Goal: Task Accomplishment & Management: Use online tool/utility

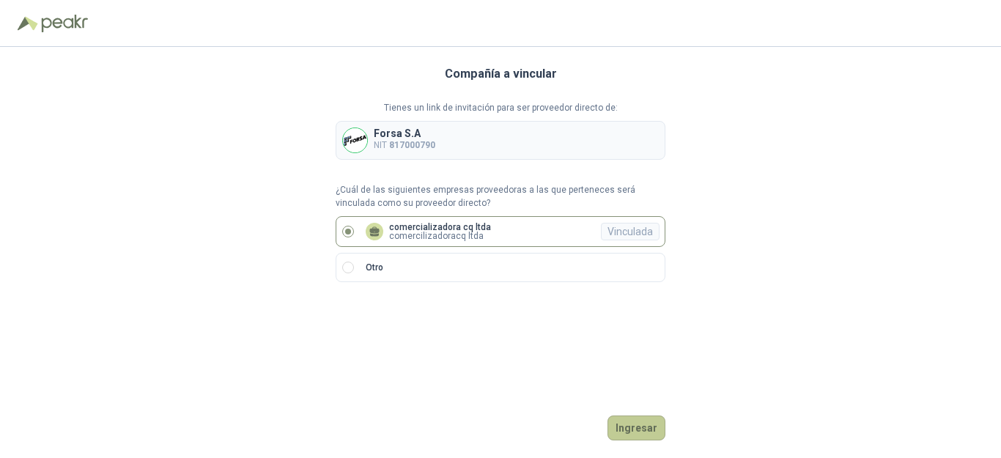
click at [650, 429] on button "Ingresar" at bounding box center [636, 427] width 58 height 25
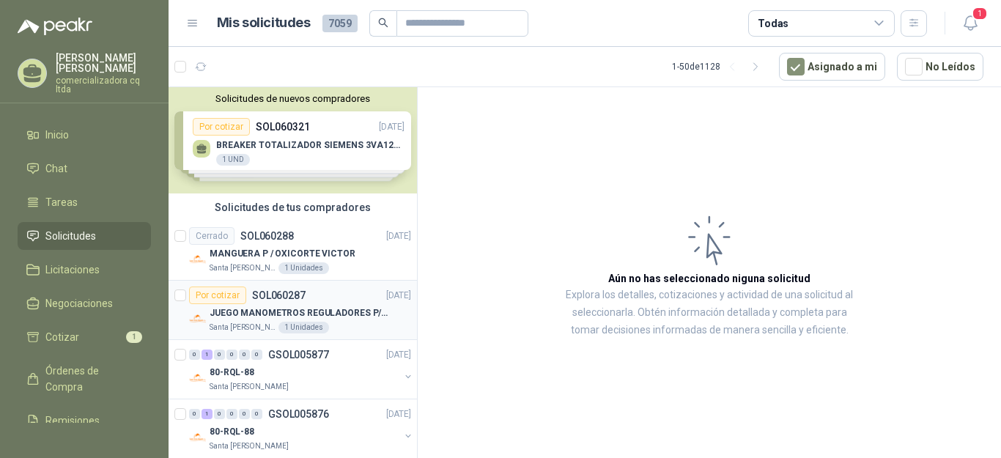
click at [322, 300] on div "Por cotizar SOL060287 [DATE]" at bounding box center [300, 296] width 222 height 18
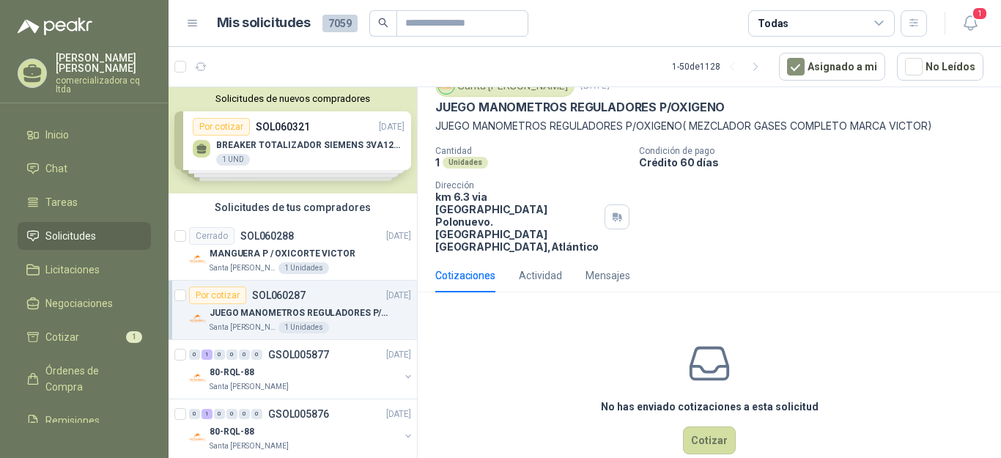
scroll to position [63, 0]
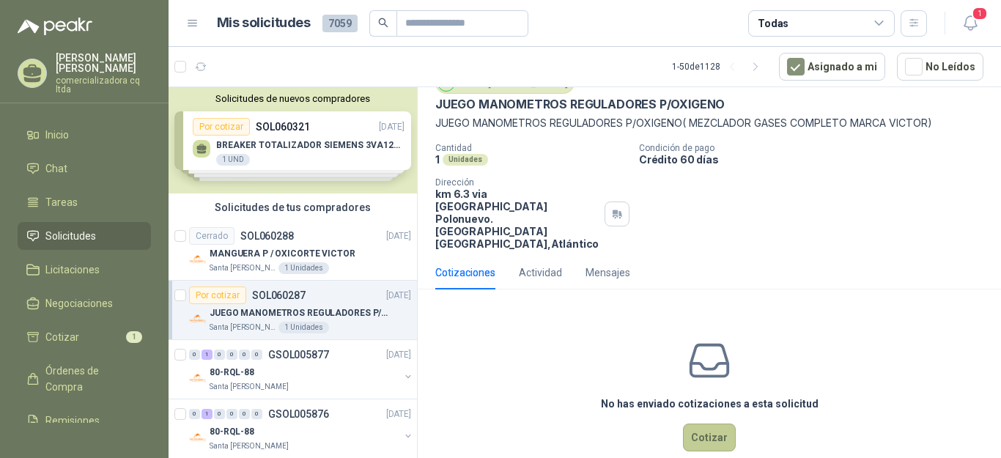
click at [703, 424] on button "Cotizar" at bounding box center [709, 438] width 53 height 28
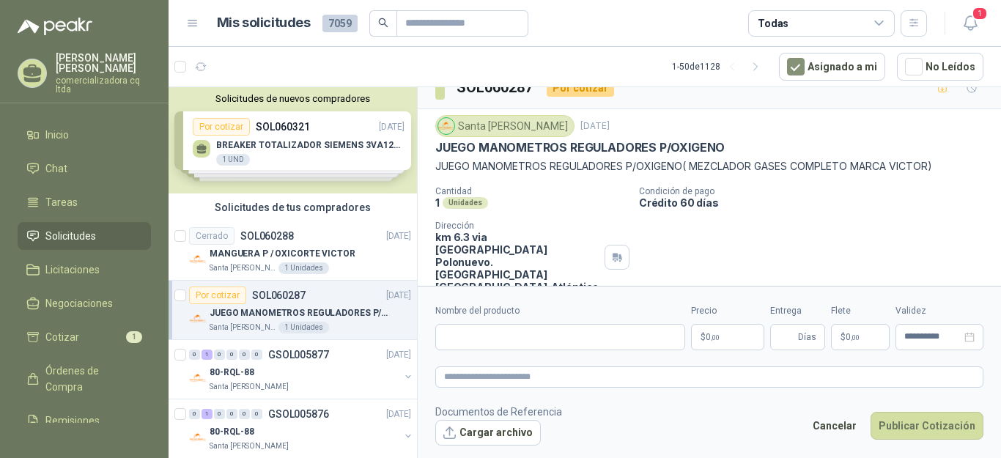
scroll to position [0, 0]
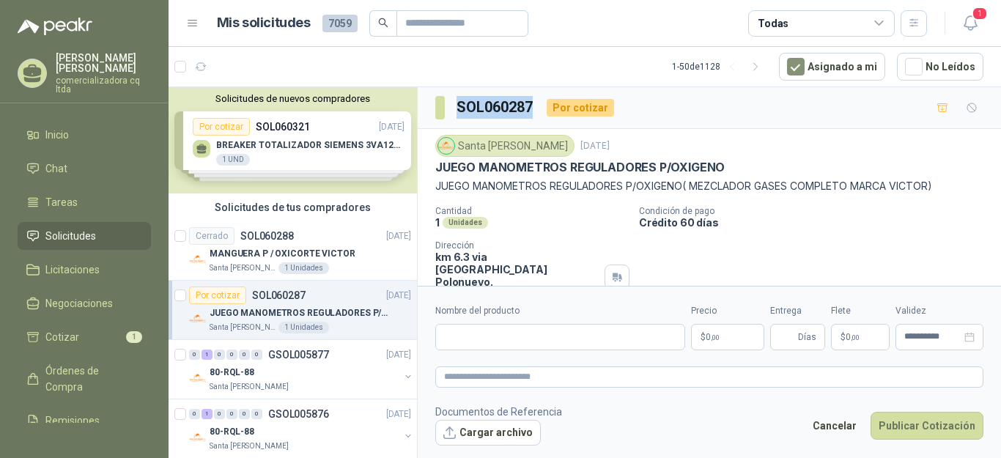
drag, startPoint x: 457, startPoint y: 103, endPoint x: 536, endPoint y: 103, distance: 79.9
click at [536, 103] on div "SOL060287 Por cotizar" at bounding box center [524, 107] width 179 height 23
copy h3 "SOL060287"
click at [489, 434] on button "Cargar archivo" at bounding box center [488, 433] width 106 height 26
click at [509, 434] on button "Cargar archivo" at bounding box center [488, 433] width 106 height 26
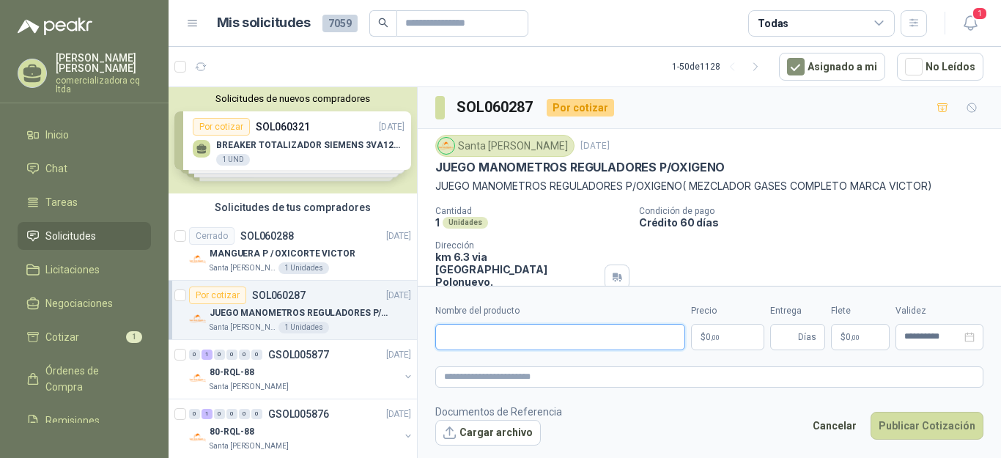
click at [545, 336] on input "Nombre del producto" at bounding box center [560, 337] width 250 height 26
type input "**********"
click at [717, 336] on span ",00" at bounding box center [715, 337] width 9 height 8
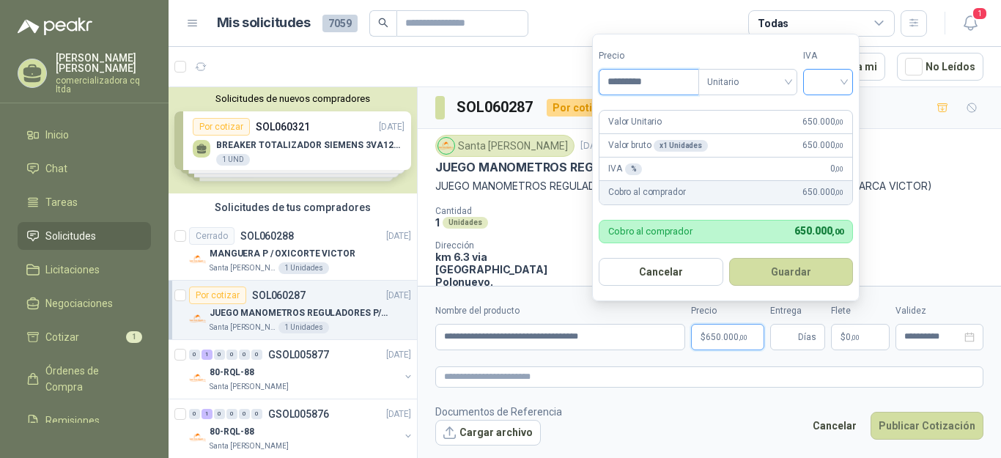
type input "*********"
click at [844, 81] on input "search" at bounding box center [828, 81] width 32 height 22
click at [838, 116] on div "19%" at bounding box center [831, 113] width 27 height 16
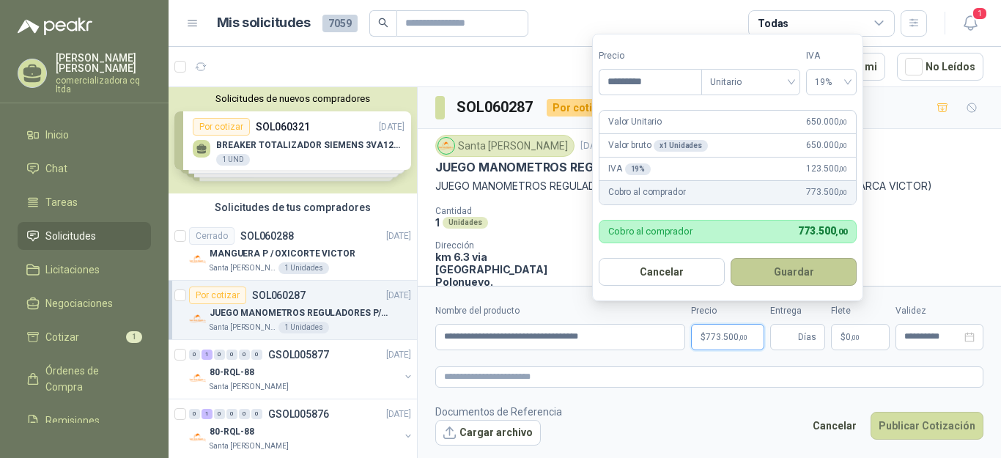
click at [802, 264] on button "Guardar" at bounding box center [794, 272] width 126 height 28
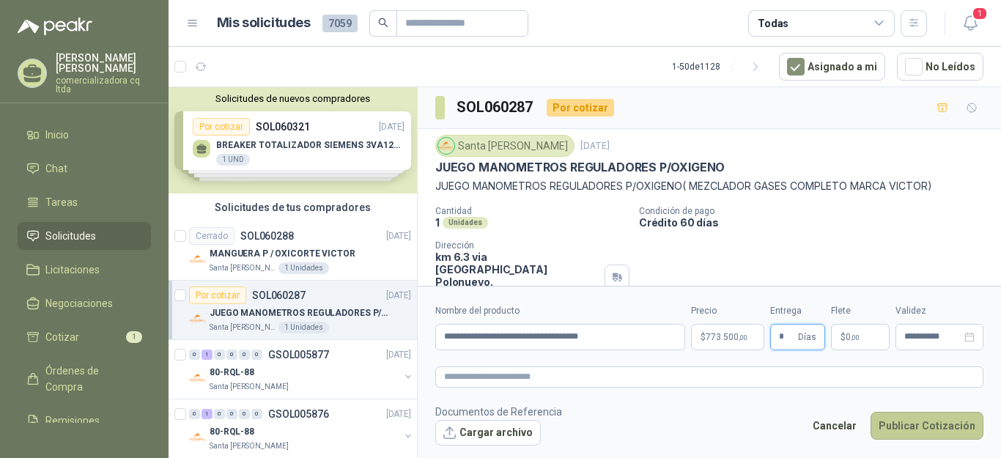
type input "*"
click at [952, 433] on button "Publicar Cotización" at bounding box center [927, 426] width 113 height 28
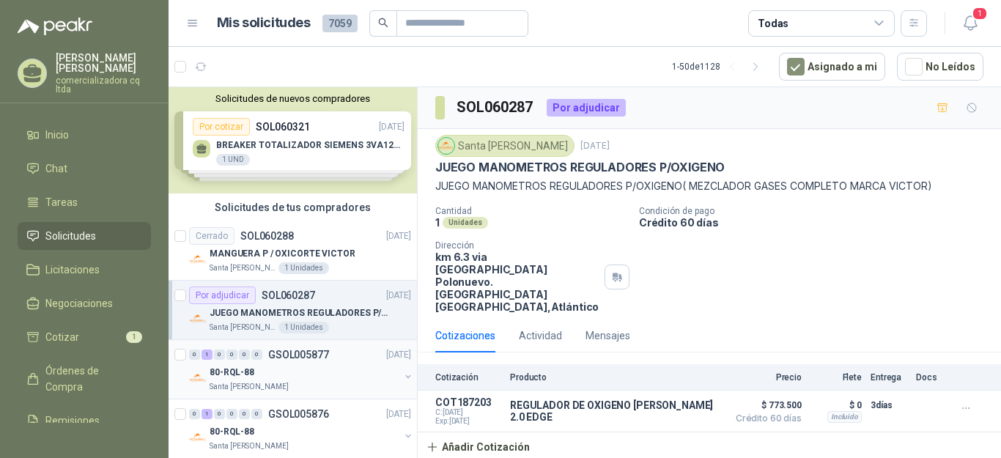
click at [241, 368] on p "80-RQL-88" at bounding box center [232, 373] width 45 height 14
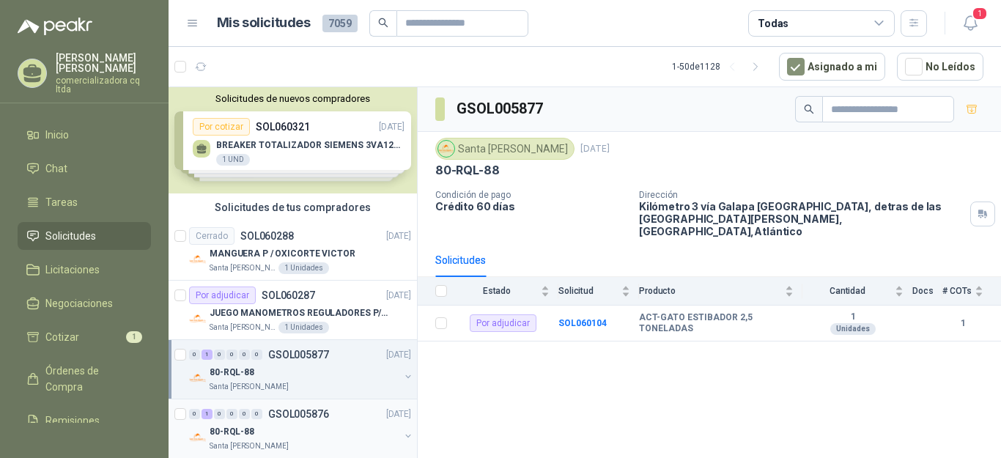
click at [248, 420] on div "0 1 0 0 0 0 GSOL005876 [DATE]" at bounding box center [301, 414] width 225 height 18
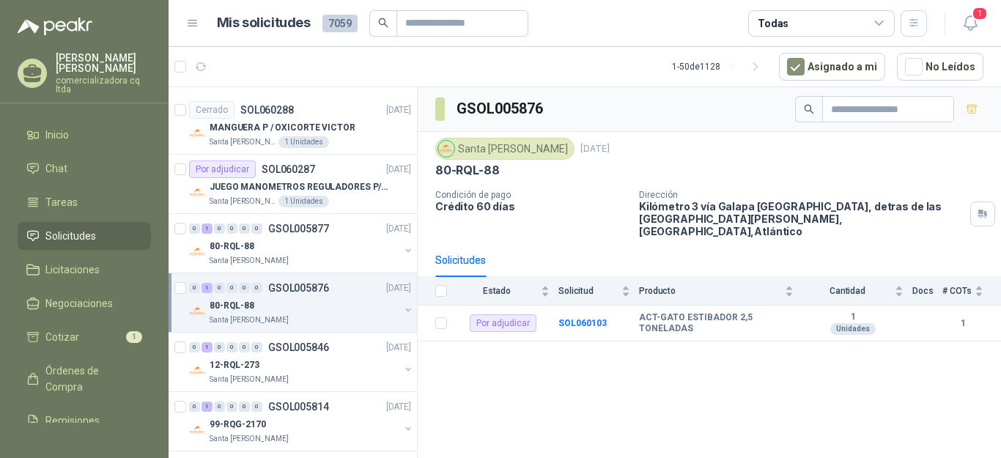
scroll to position [151, 0]
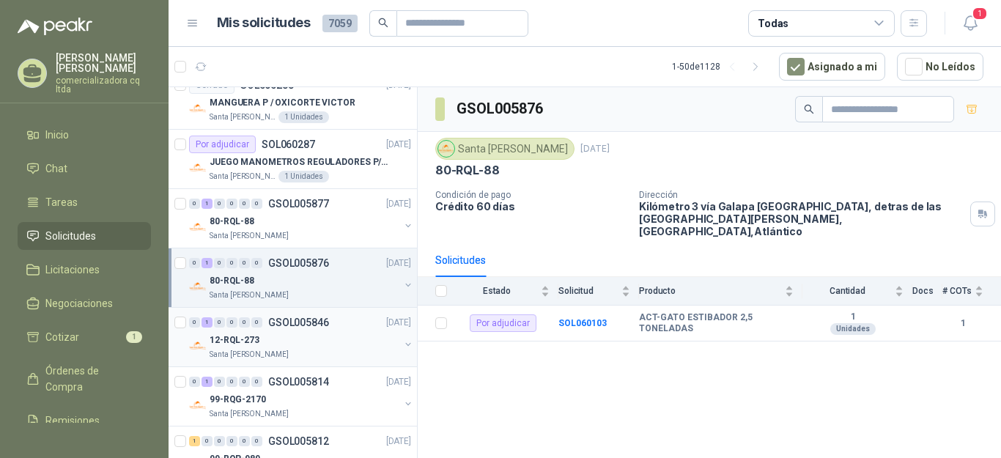
click at [240, 341] on p "12-RQL-273" at bounding box center [235, 340] width 50 height 14
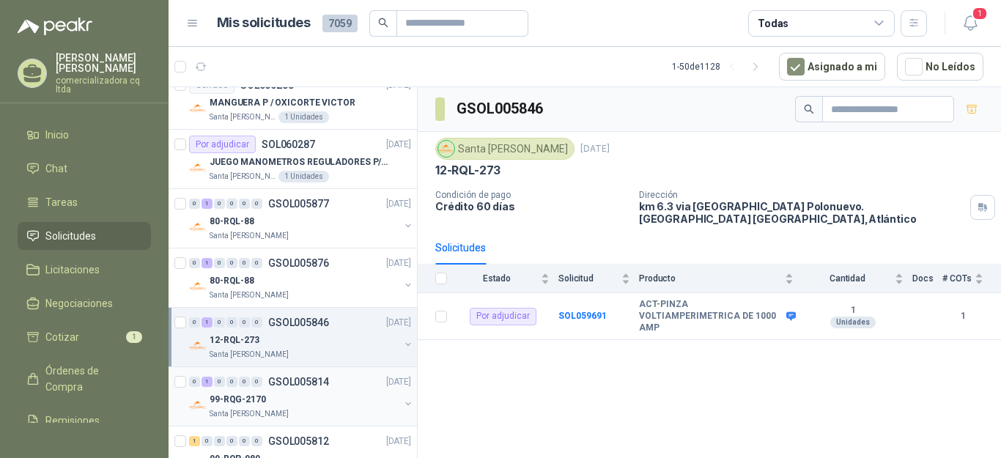
click at [232, 402] on p "99-RQG-2170" at bounding box center [238, 400] width 56 height 14
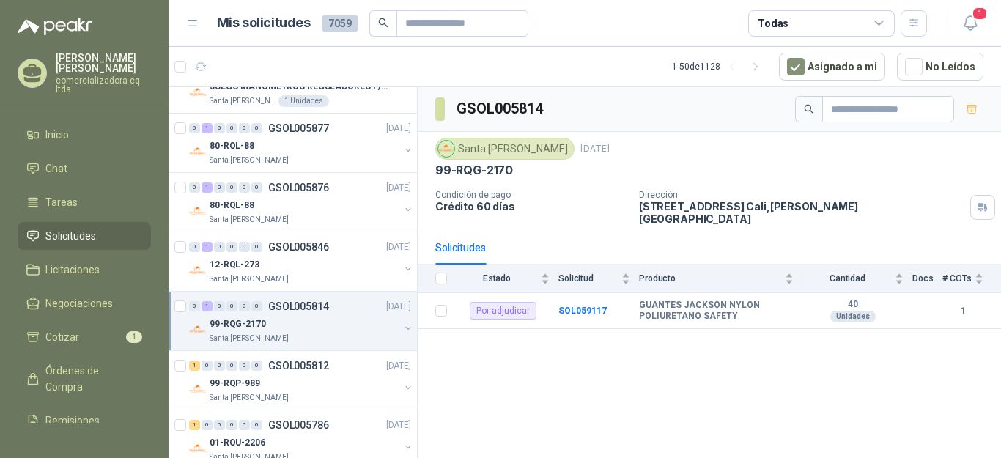
scroll to position [277, 0]
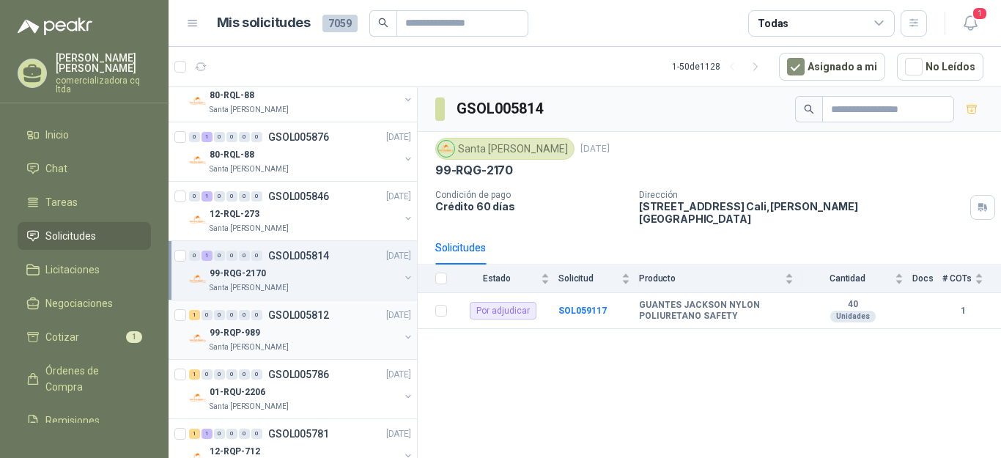
click at [229, 333] on p "99-RQP-989" at bounding box center [235, 333] width 51 height 14
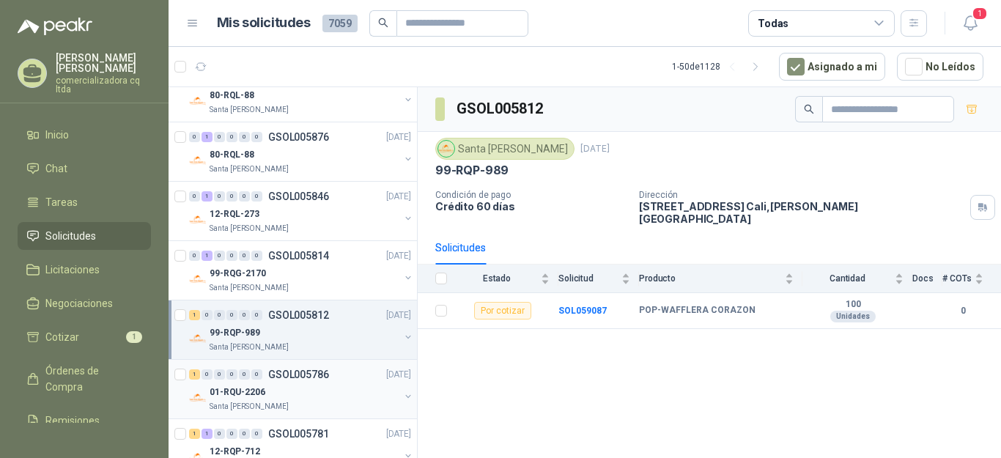
click at [256, 395] on p "01-RQU-2206" at bounding box center [238, 392] width 56 height 14
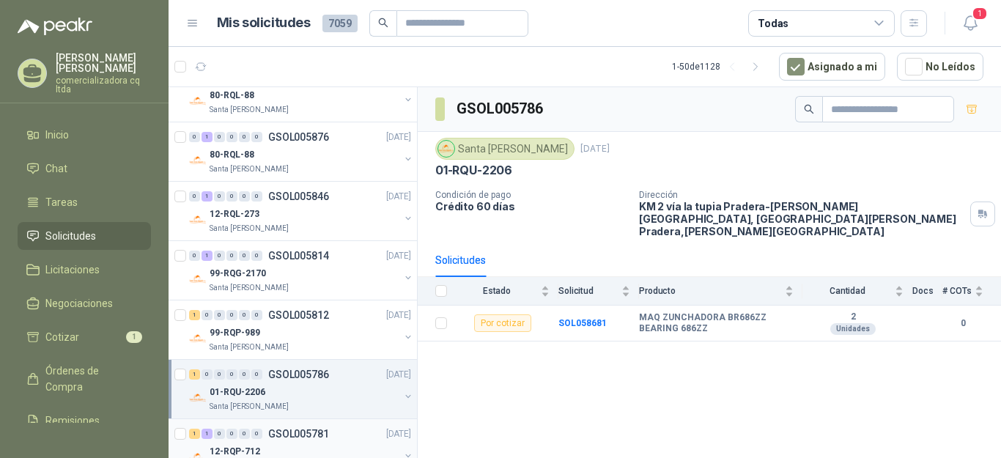
click at [273, 432] on p "GSOL005781" at bounding box center [298, 434] width 61 height 10
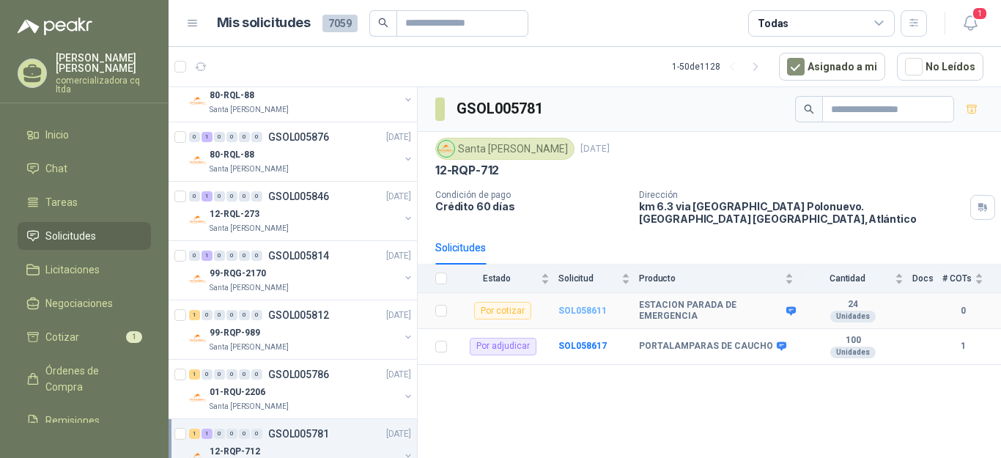
click at [587, 306] on b "SOL058611" at bounding box center [582, 311] width 48 height 10
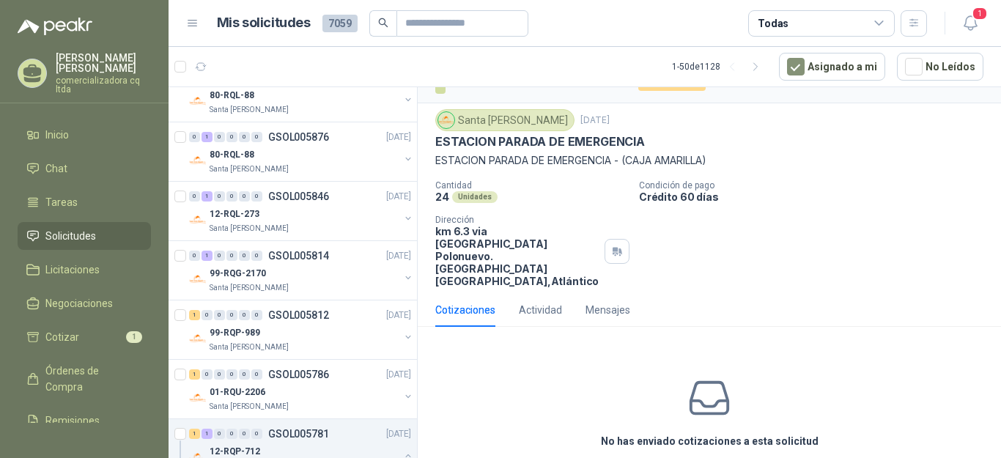
scroll to position [63, 0]
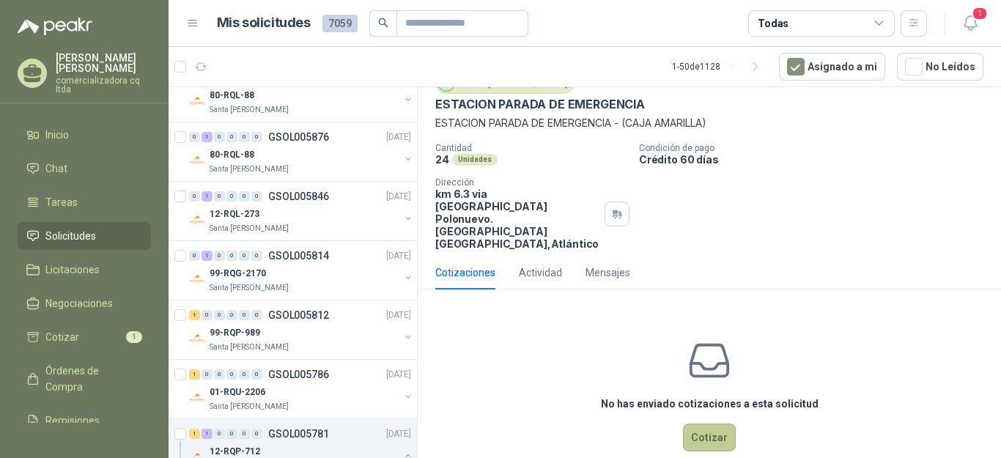
click at [701, 424] on button "Cotizar" at bounding box center [709, 438] width 53 height 28
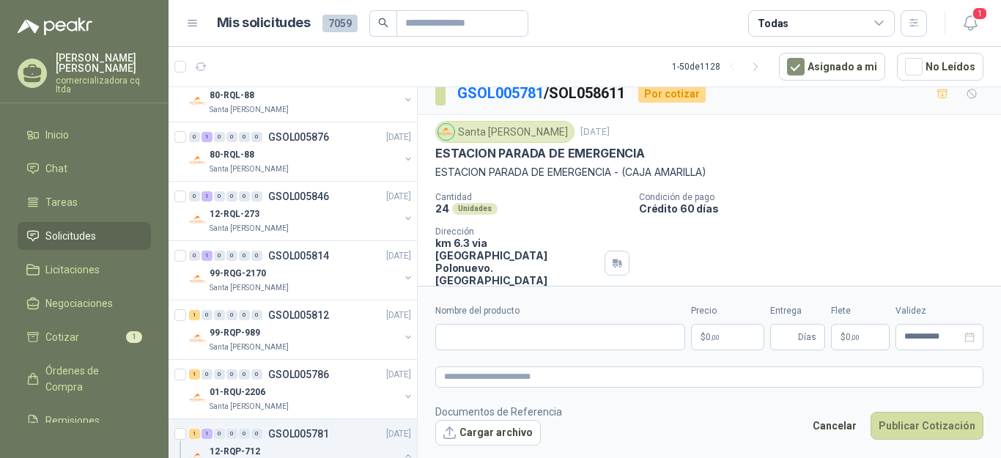
scroll to position [0, 0]
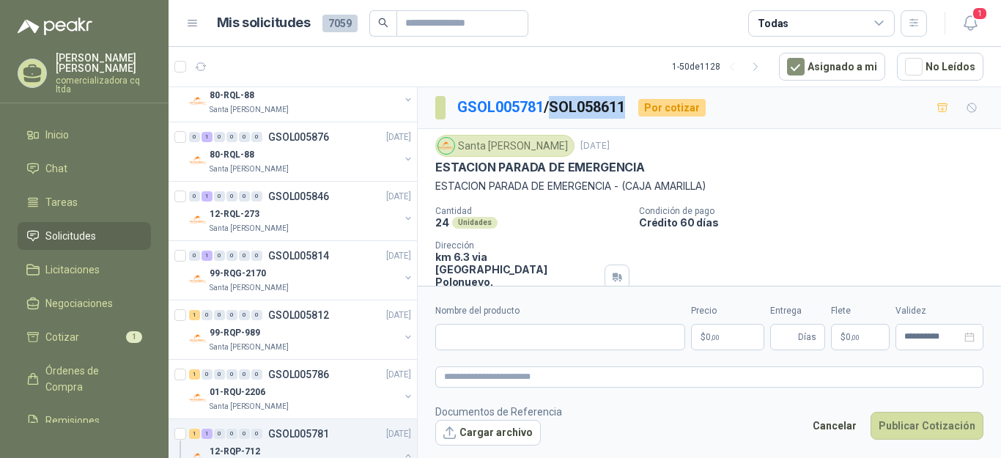
drag, startPoint x: 557, startPoint y: 103, endPoint x: 639, endPoint y: 105, distance: 82.1
click at [639, 105] on div "GSOL005781 / SOL058611 Por cotizar" at bounding box center [570, 107] width 270 height 23
copy p "SOL058611"
drag, startPoint x: 443, startPoint y: 183, endPoint x: 584, endPoint y: 185, distance: 141.4
click at [575, 185] on p "ESTACION PARADA DE EMERGENCIA - (CAJA AMARILLA)" at bounding box center [709, 186] width 548 height 16
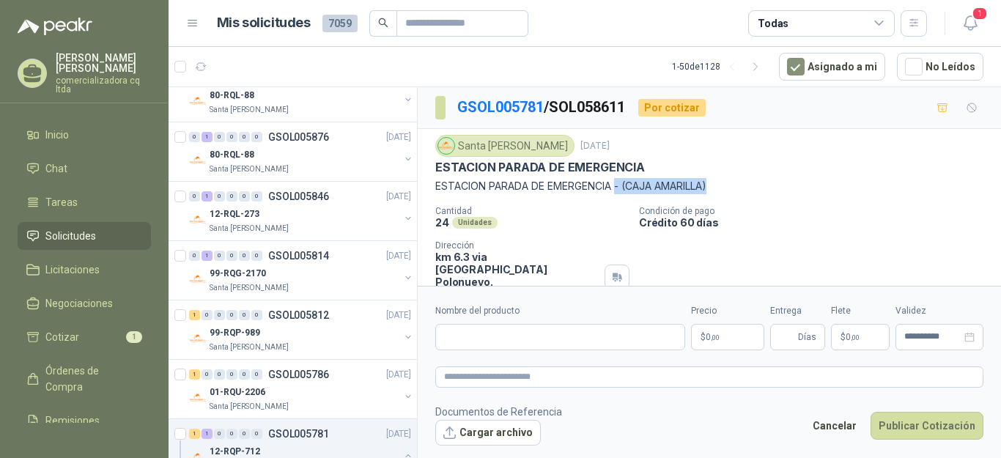
drag, startPoint x: 615, startPoint y: 185, endPoint x: 725, endPoint y: 185, distance: 109.9
click at [725, 185] on p "ESTACION PARADA DE EMERGENCIA - (CAJA AMARILLA)" at bounding box center [709, 186] width 548 height 16
drag, startPoint x: 436, startPoint y: 182, endPoint x: 708, endPoint y: 188, distance: 271.9
click at [708, 188] on p "ESTACION PARADA DE EMERGENCIA - (CAJA AMARILLA)" at bounding box center [709, 186] width 548 height 16
copy p "ESTACION PARADA DE EMERGENCIA - (CAJA AMARILLA)"
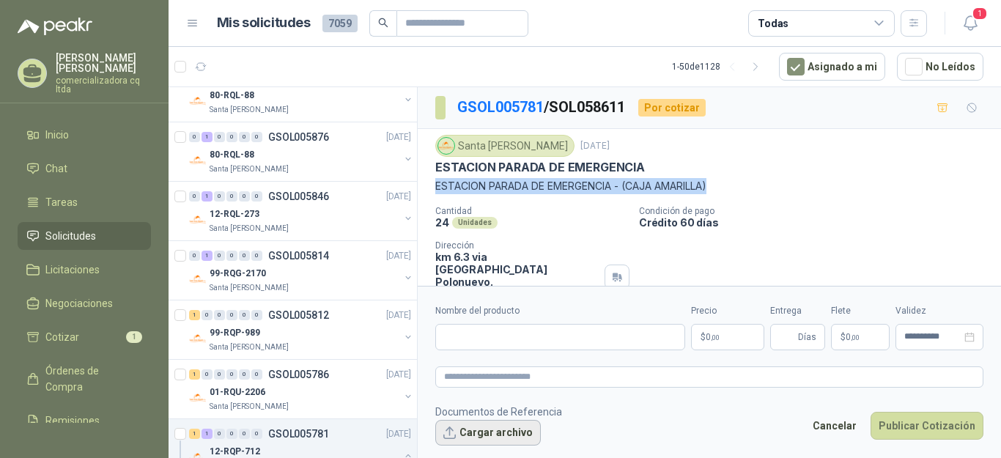
click at [503, 438] on button "Cargar archivo" at bounding box center [488, 433] width 106 height 26
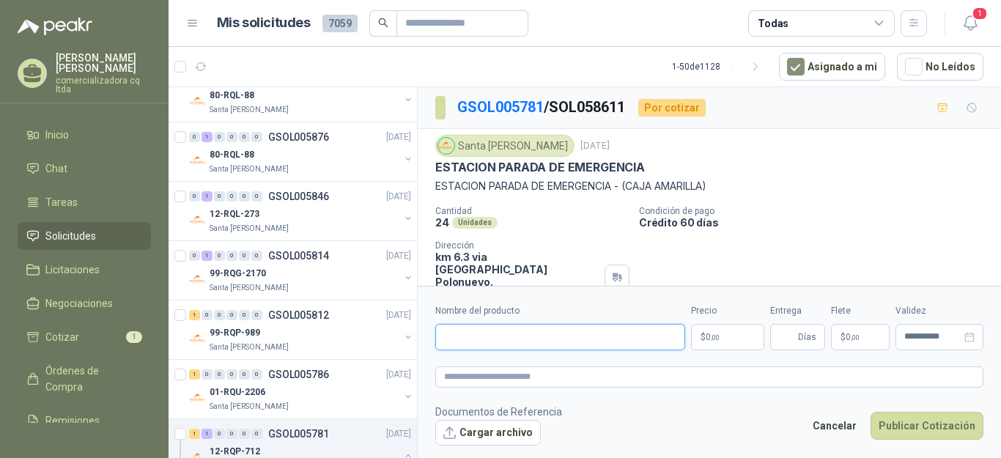
click at [484, 339] on input "Nombre del producto" at bounding box center [560, 337] width 250 height 26
type input "**********"
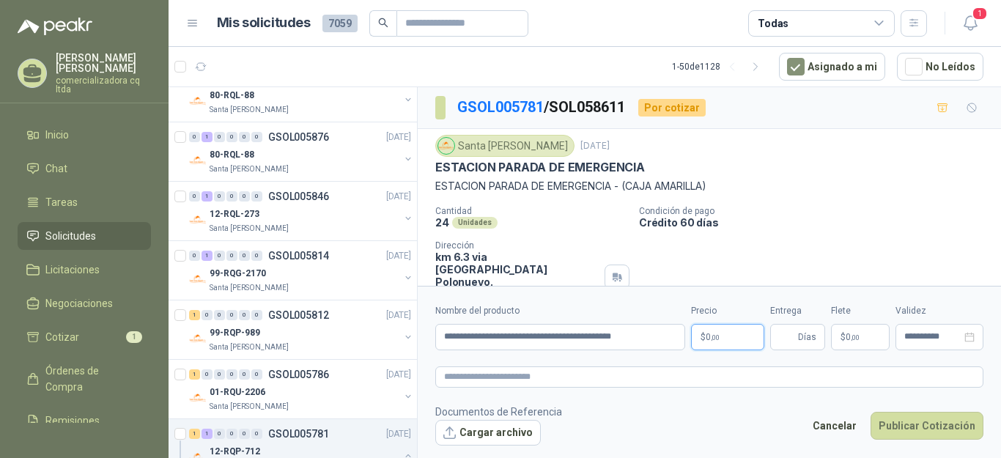
click at [719, 336] on span ",00" at bounding box center [715, 337] width 9 height 8
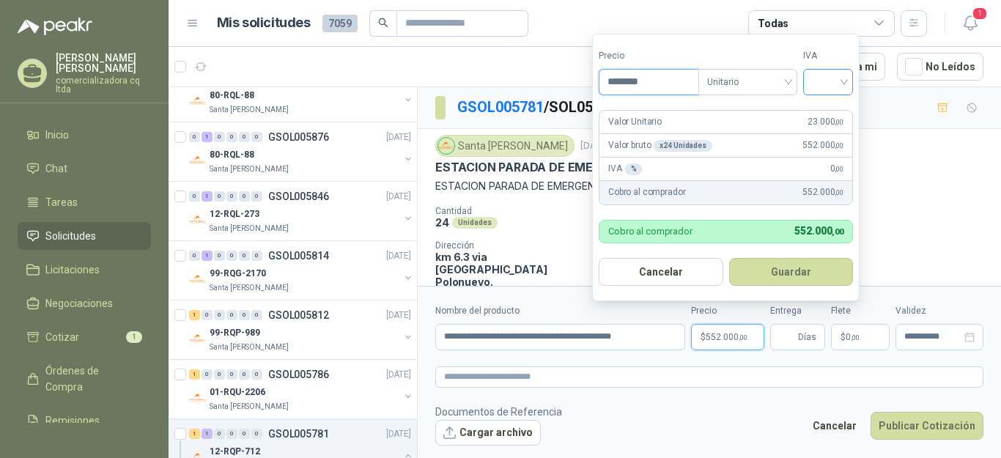
type input "********"
click at [843, 81] on input "search" at bounding box center [828, 81] width 32 height 22
click at [832, 123] on div "19%" at bounding box center [831, 112] width 45 height 23
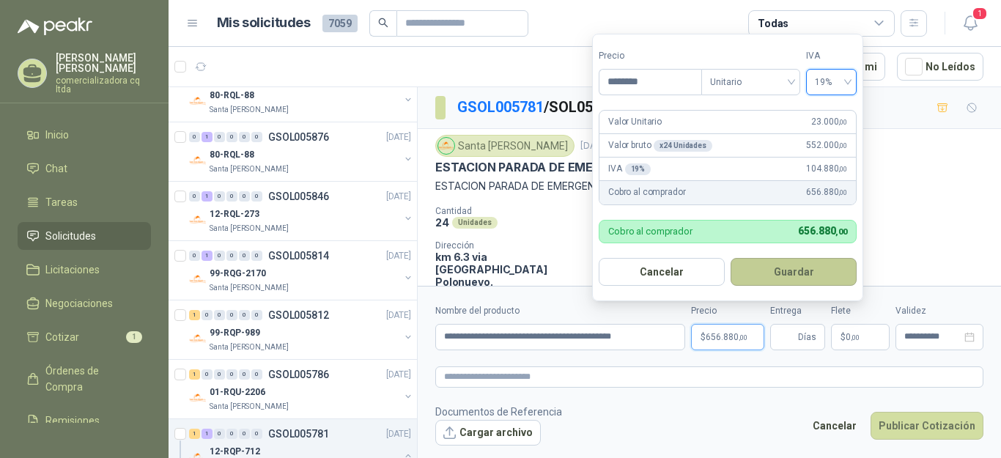
click at [807, 278] on button "Guardar" at bounding box center [794, 272] width 126 height 28
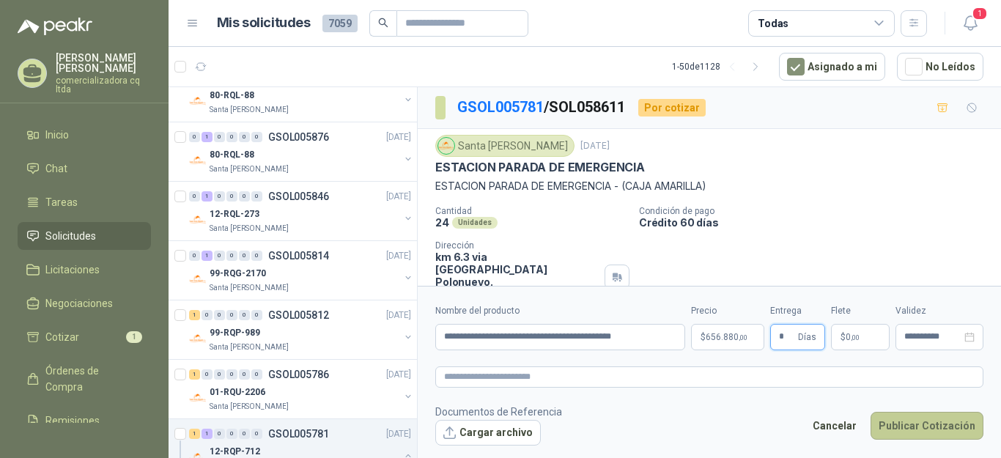
type input "*"
click at [952, 432] on button "Publicar Cotización" at bounding box center [927, 426] width 113 height 28
